Goal: Task Accomplishment & Management: Use online tool/utility

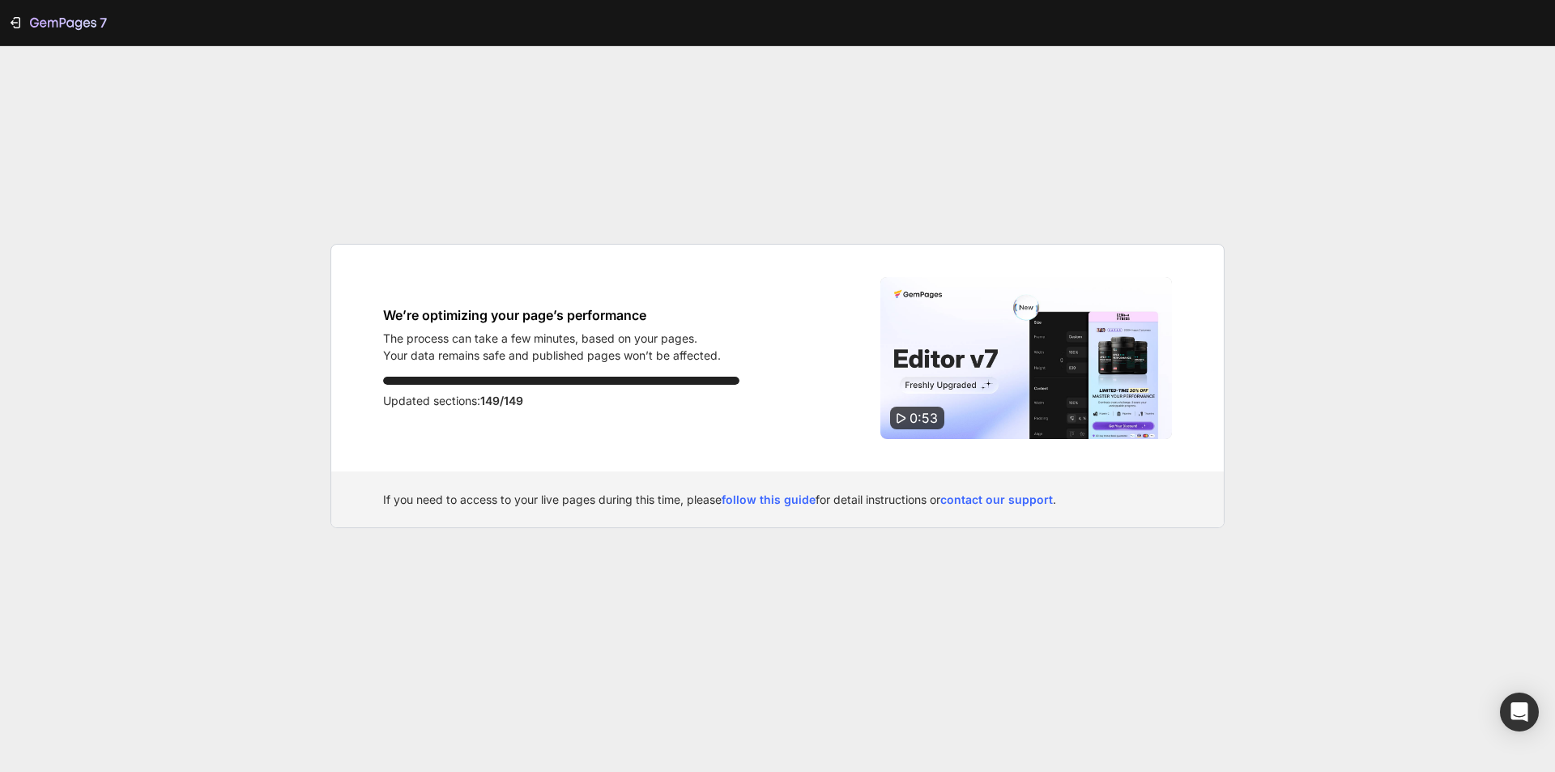
click at [1039, 55] on div "7 We’re optimizing your page’s performance The process can take a few minutes, …" at bounding box center [777, 386] width 1555 height 772
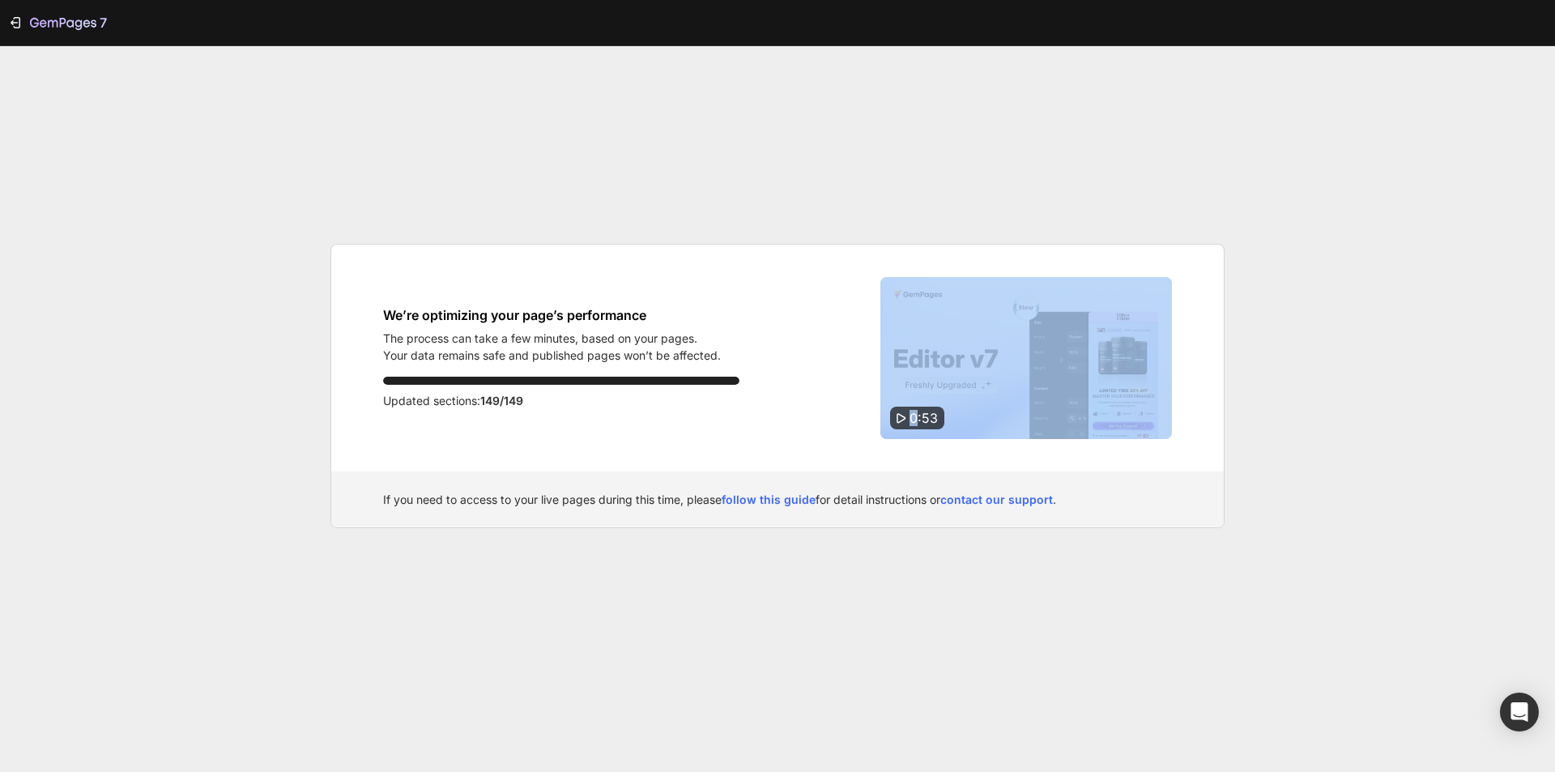
click at [1039, 55] on div "7 We’re optimizing your page’s performance The process can take a few minutes, …" at bounding box center [777, 386] width 1555 height 772
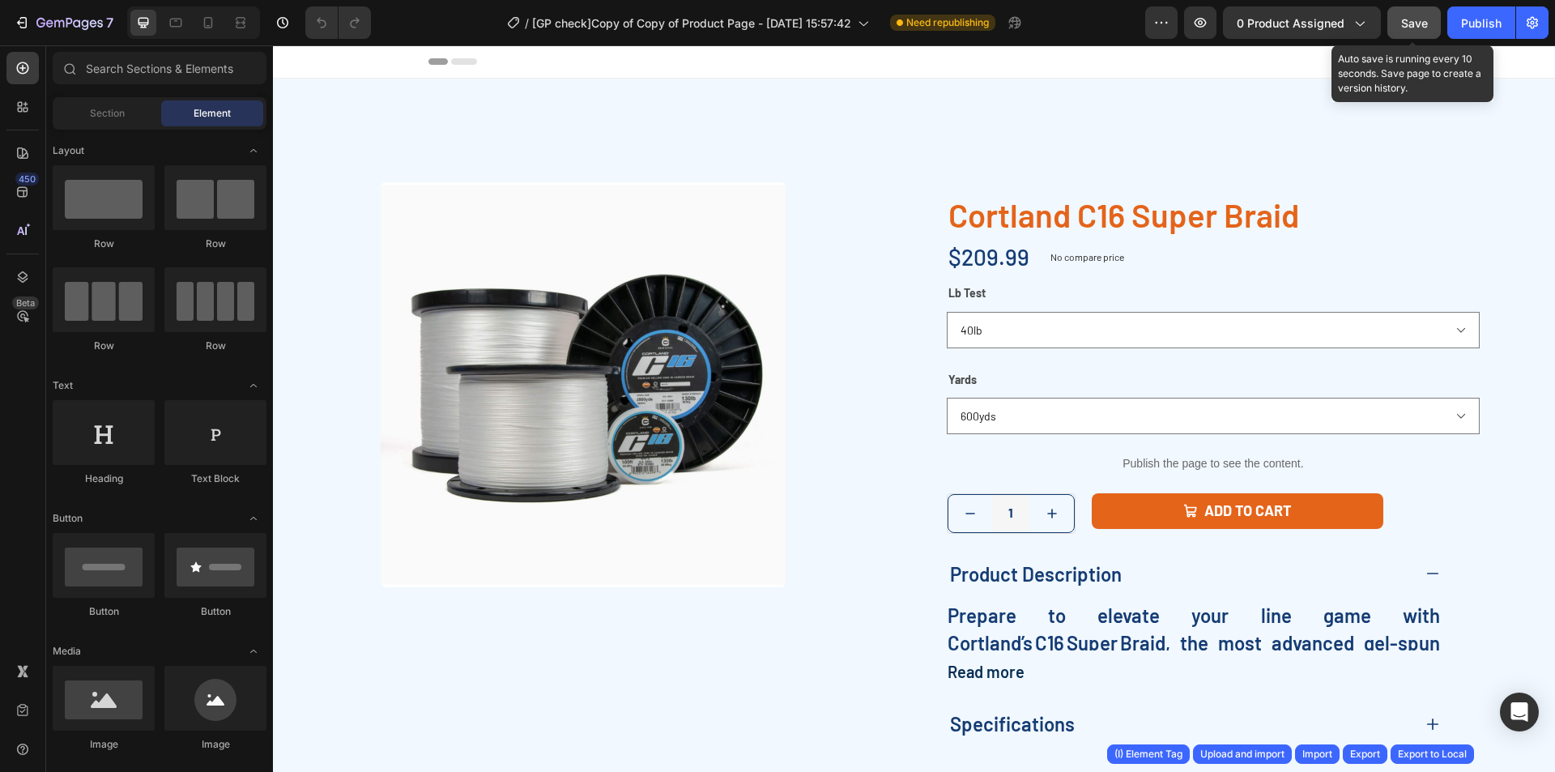
click at [1419, 32] on button "Save" at bounding box center [1413, 22] width 53 height 32
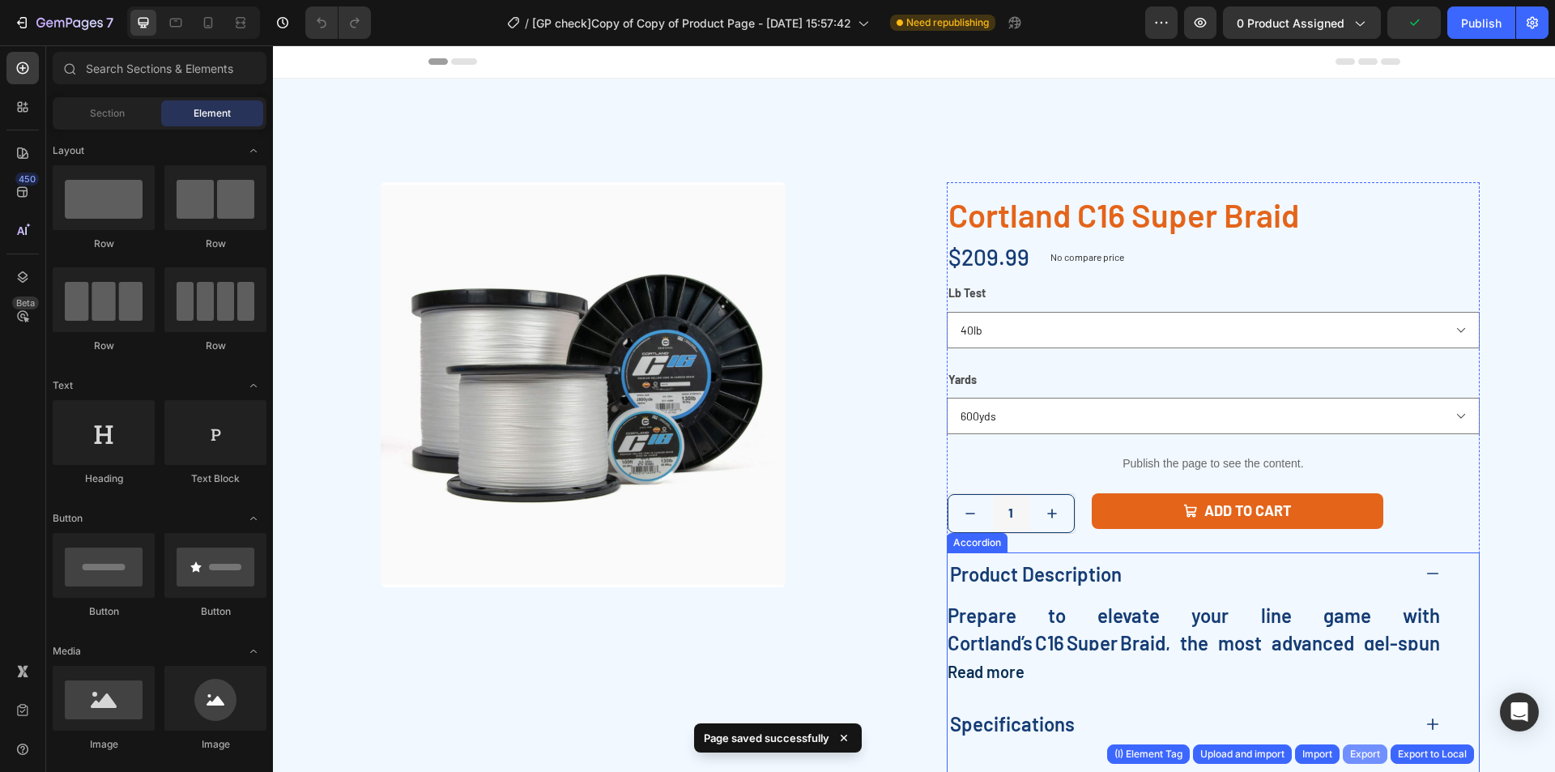
click at [1375, 761] on div "Export" at bounding box center [1365, 754] width 30 height 15
